Goal: Task Accomplishment & Management: Manage account settings

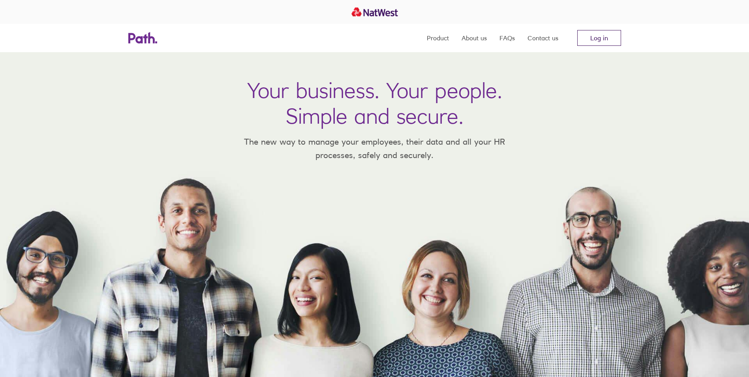
click at [602, 40] on link "Log in" at bounding box center [599, 38] width 44 height 16
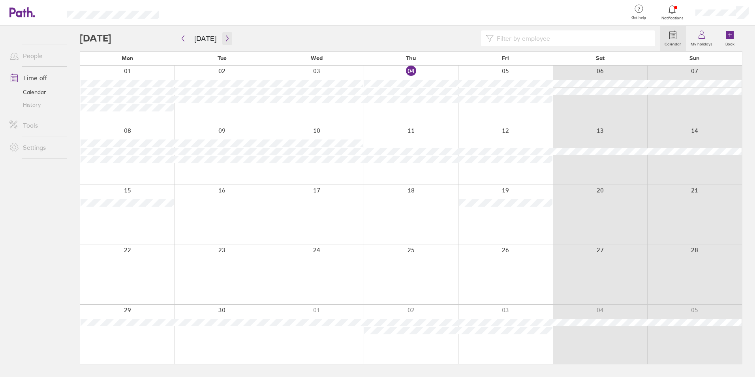
click at [226, 39] on icon "button" at bounding box center [227, 38] width 6 height 6
